Goal: Information Seeking & Learning: Learn about a topic

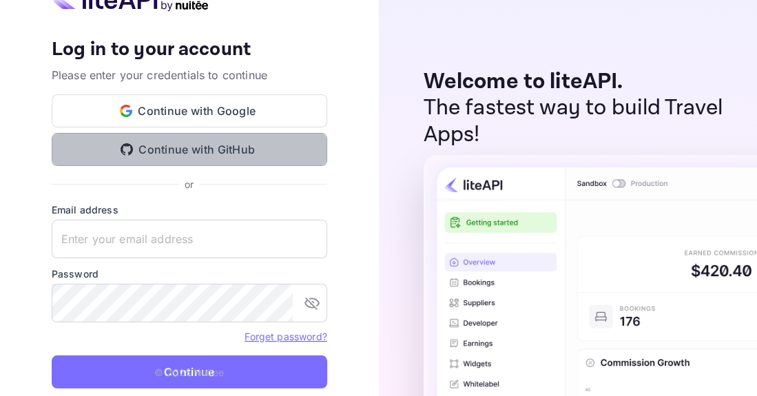
click at [215, 163] on button "Continue with GitHub" at bounding box center [190, 149] width 276 height 33
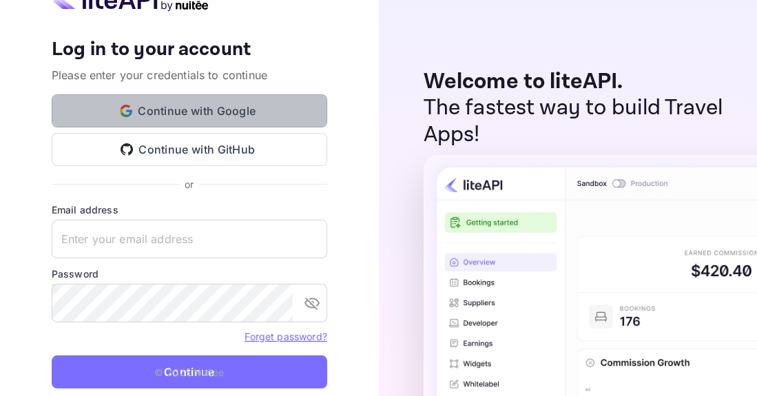
click at [269, 109] on button "Continue with Google" at bounding box center [190, 110] width 276 height 33
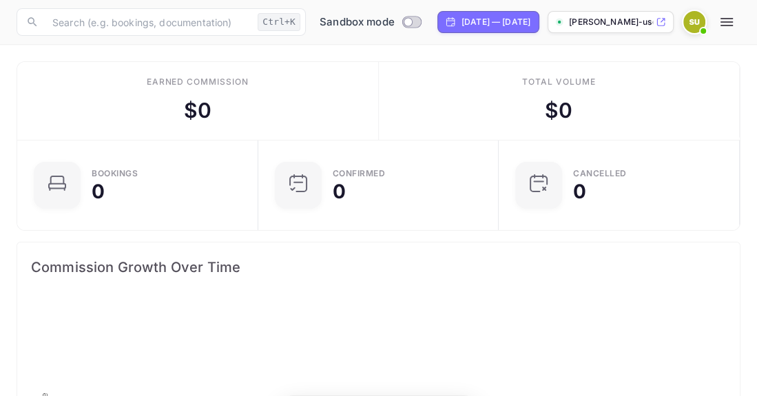
scroll to position [1, 1]
click at [728, 17] on icon "button" at bounding box center [726, 22] width 17 height 17
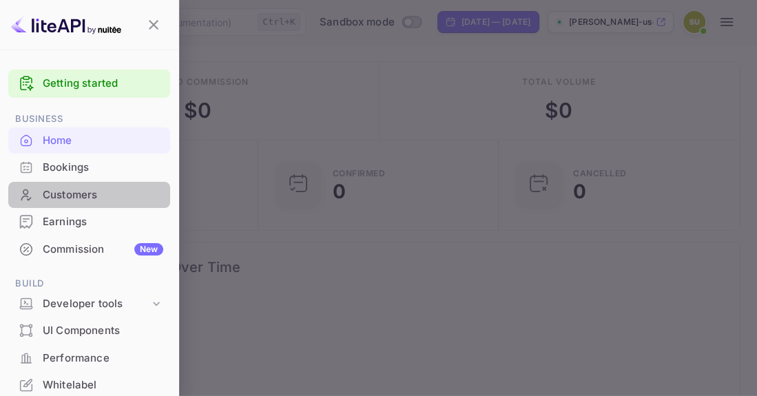
click at [103, 184] on div "Customers" at bounding box center [89, 195] width 162 height 27
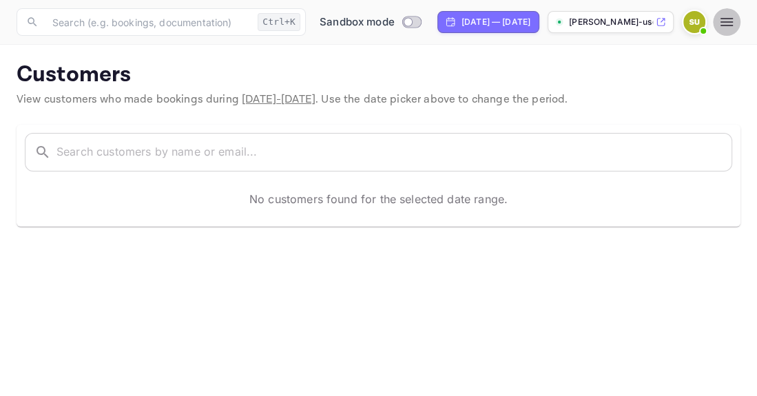
click at [719, 20] on icon "button" at bounding box center [726, 22] width 17 height 17
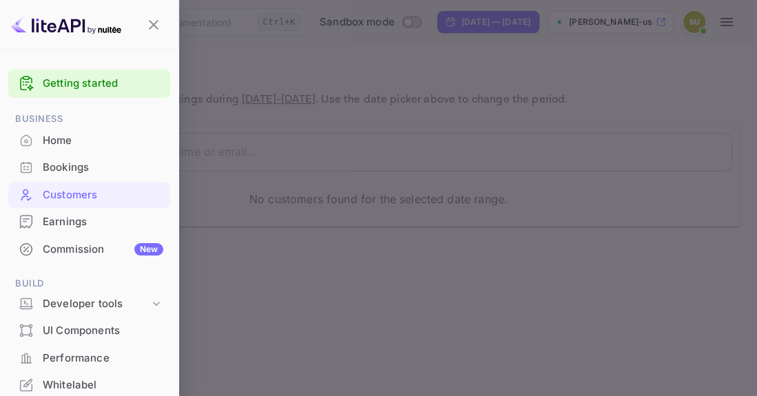
click at [106, 168] on div "Bookings" at bounding box center [103, 168] width 121 height 16
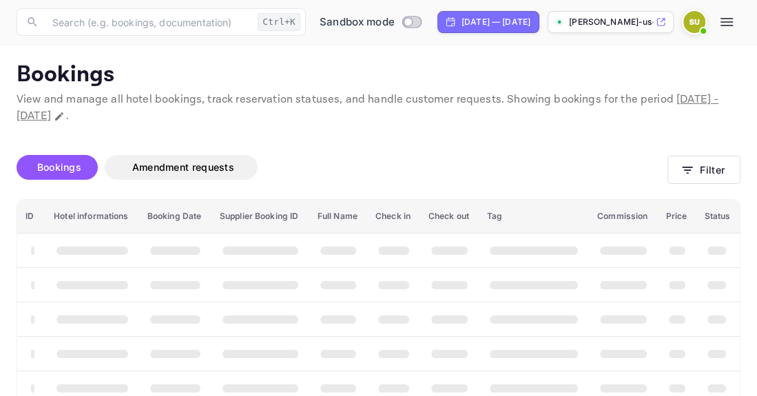
click at [726, 22] on icon "button" at bounding box center [727, 22] width 12 height 8
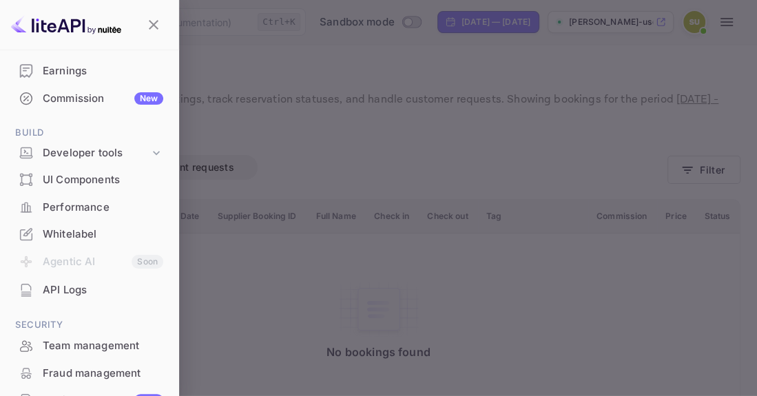
scroll to position [86, 0]
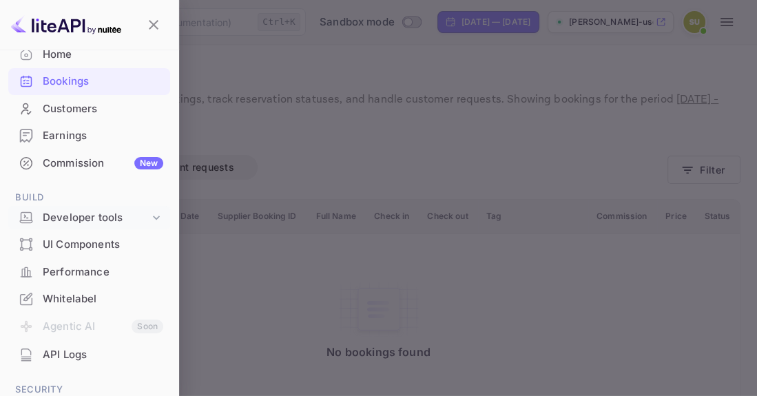
click at [151, 216] on icon at bounding box center [156, 218] width 14 height 14
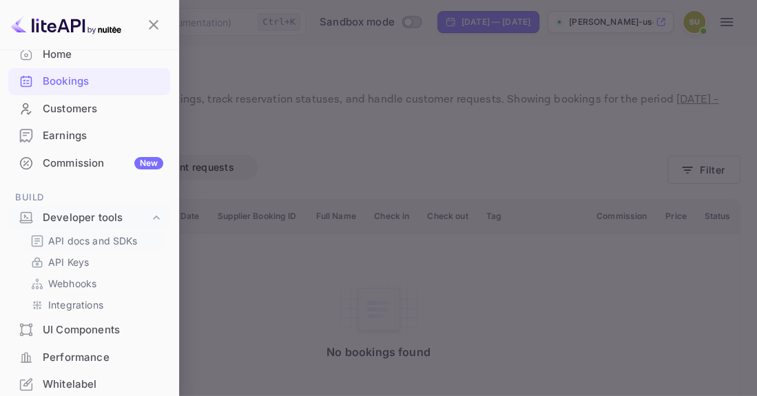
click at [112, 242] on p "API docs and SDKs" at bounding box center [93, 241] width 90 height 14
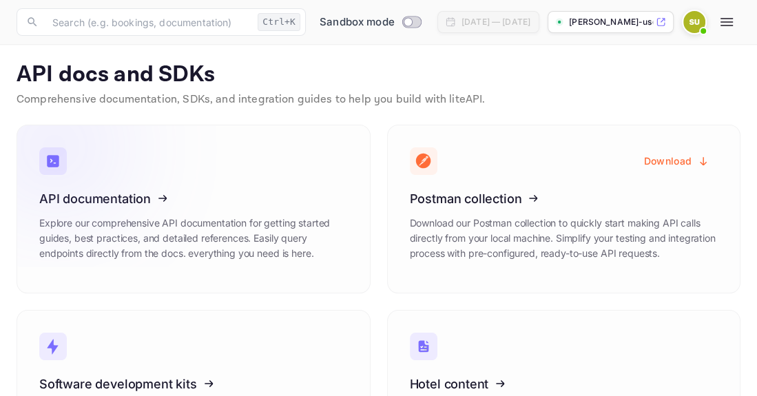
click at [251, 231] on p "Explore our comprehensive API documentation for getting started guides, best pr…" at bounding box center [193, 238] width 309 height 45
